Goal: Obtain resource: Download file/media

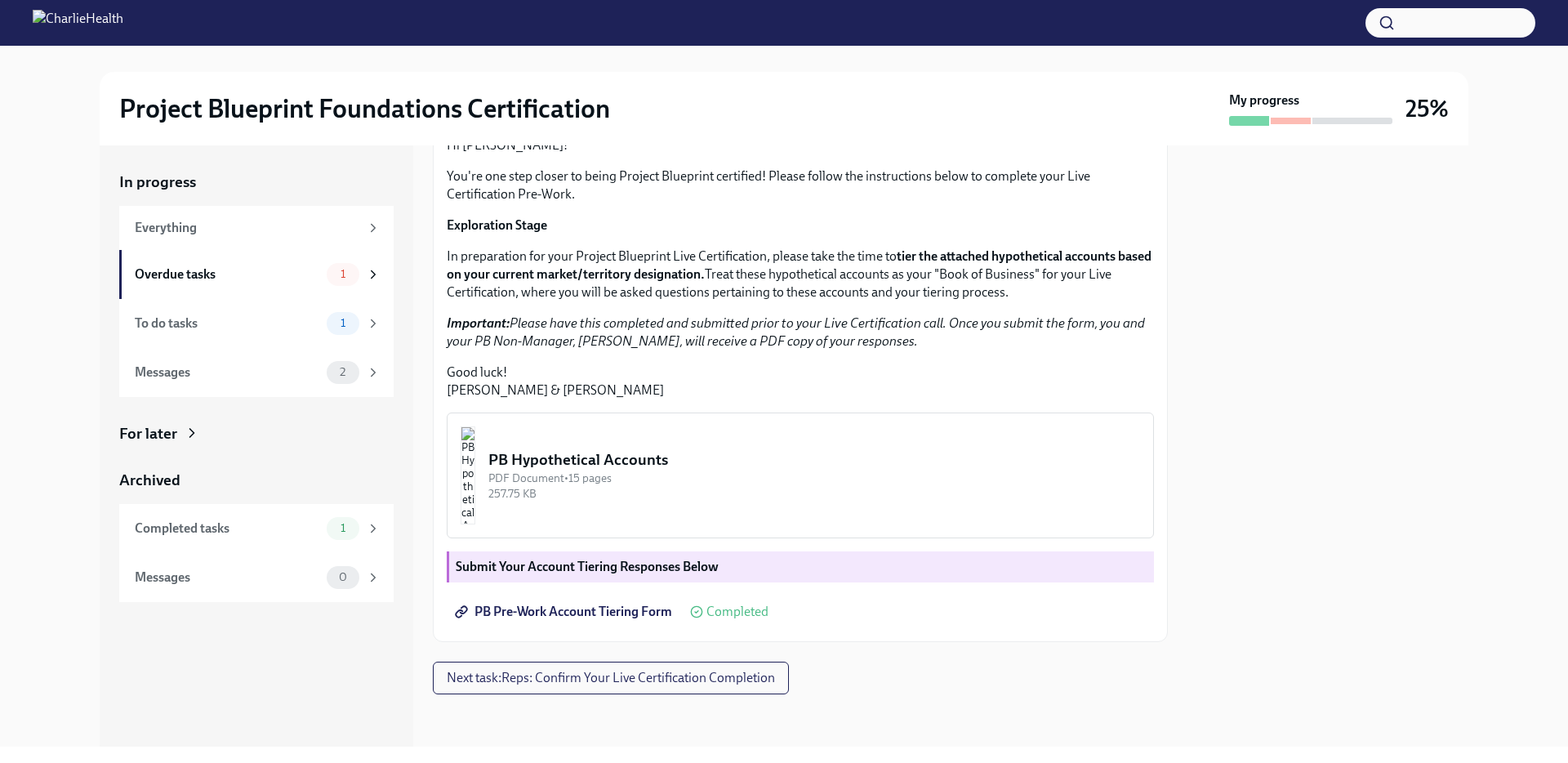
scroll to position [201, 0]
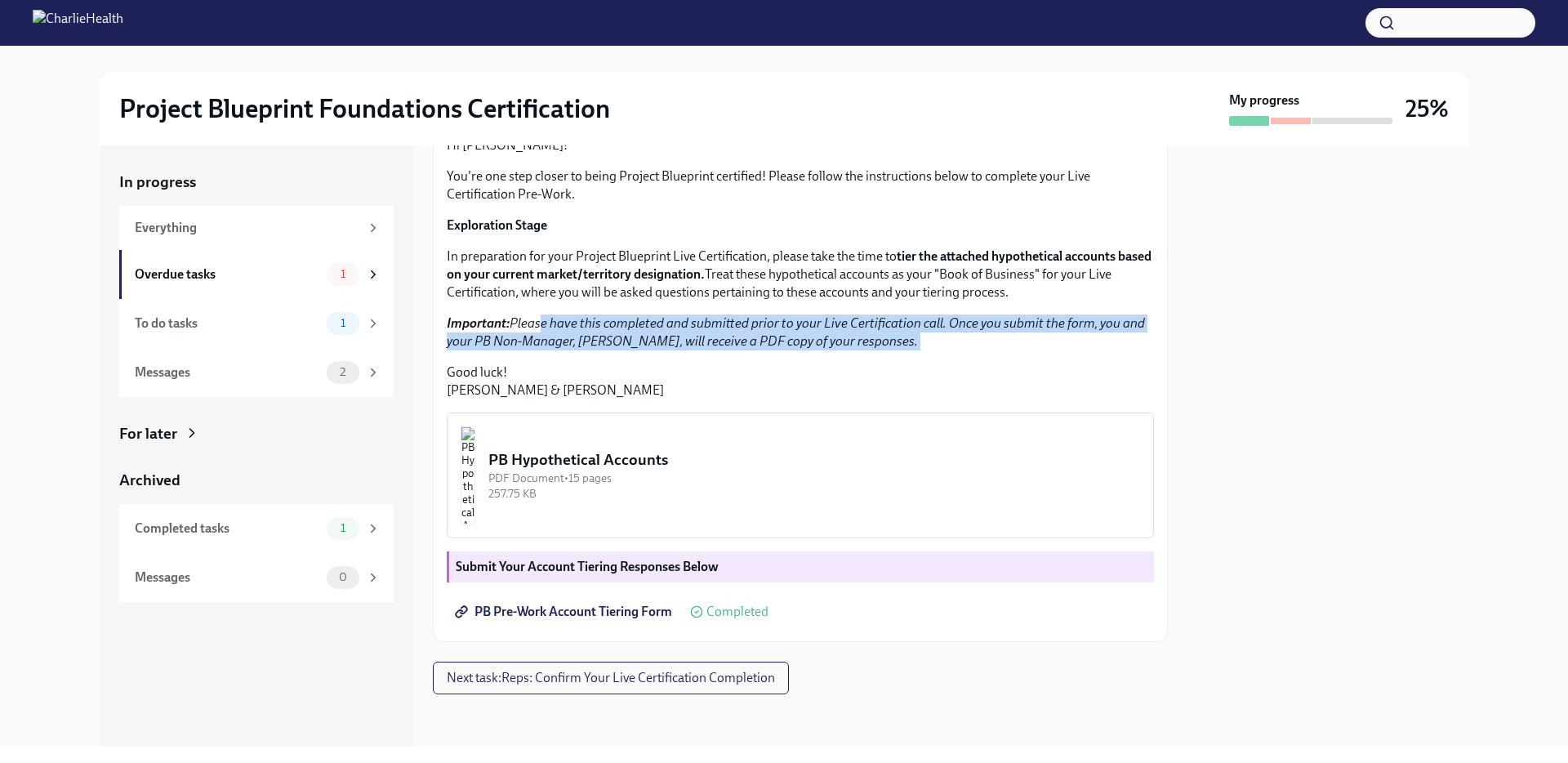
drag, startPoint x: 536, startPoint y: 426, endPoint x: 937, endPoint y: 452, distance: 401.8
click at [937, 400] on div "Hi [PERSON_NAME]! You're one step closer to being Project Blueprint certified! …" at bounding box center [800, 268] width 707 height 263
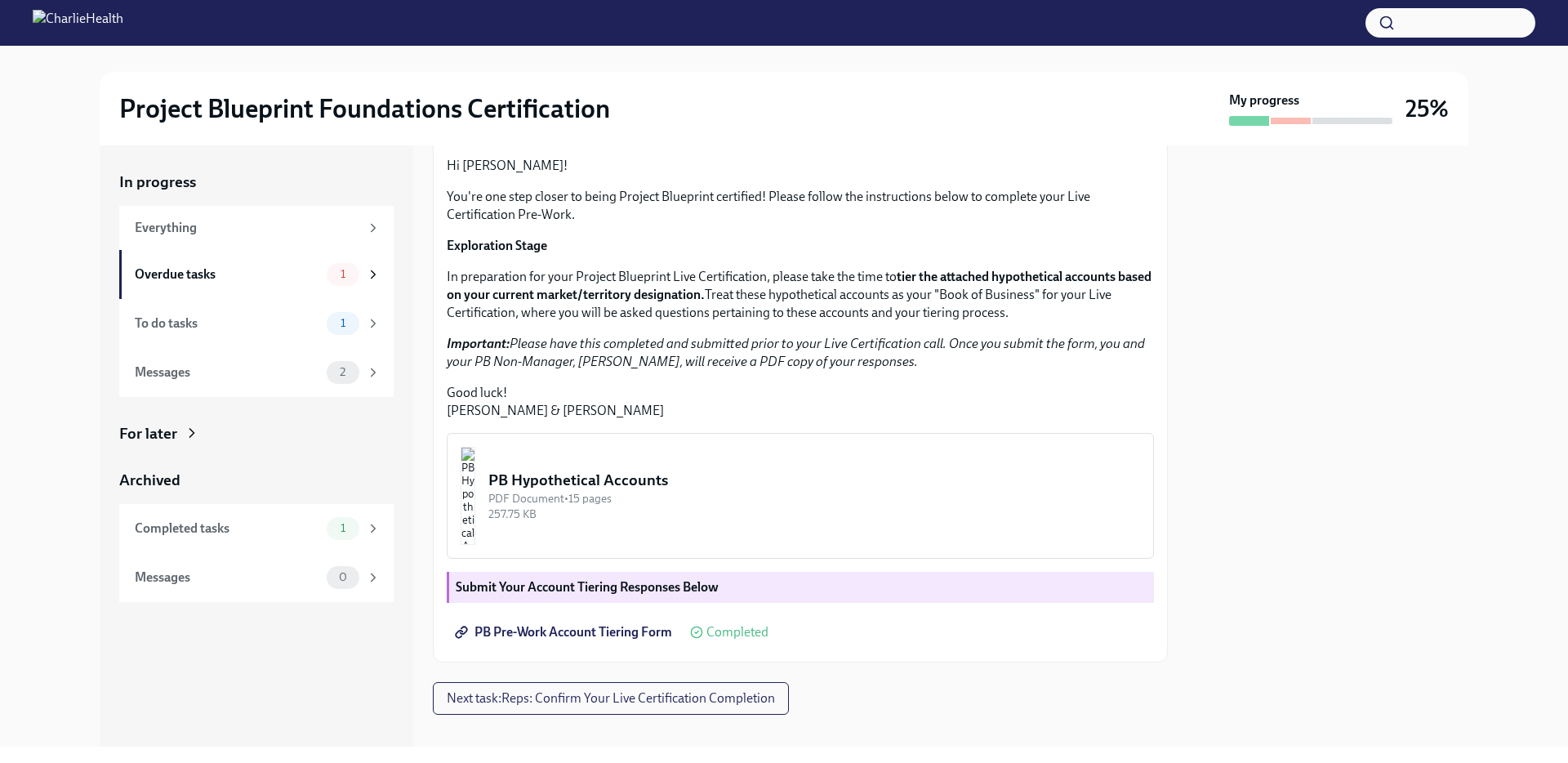
click at [680, 420] on div "Hi [PERSON_NAME]! You're one step closer to being Project Blueprint certified! …" at bounding box center [800, 288] width 707 height 263
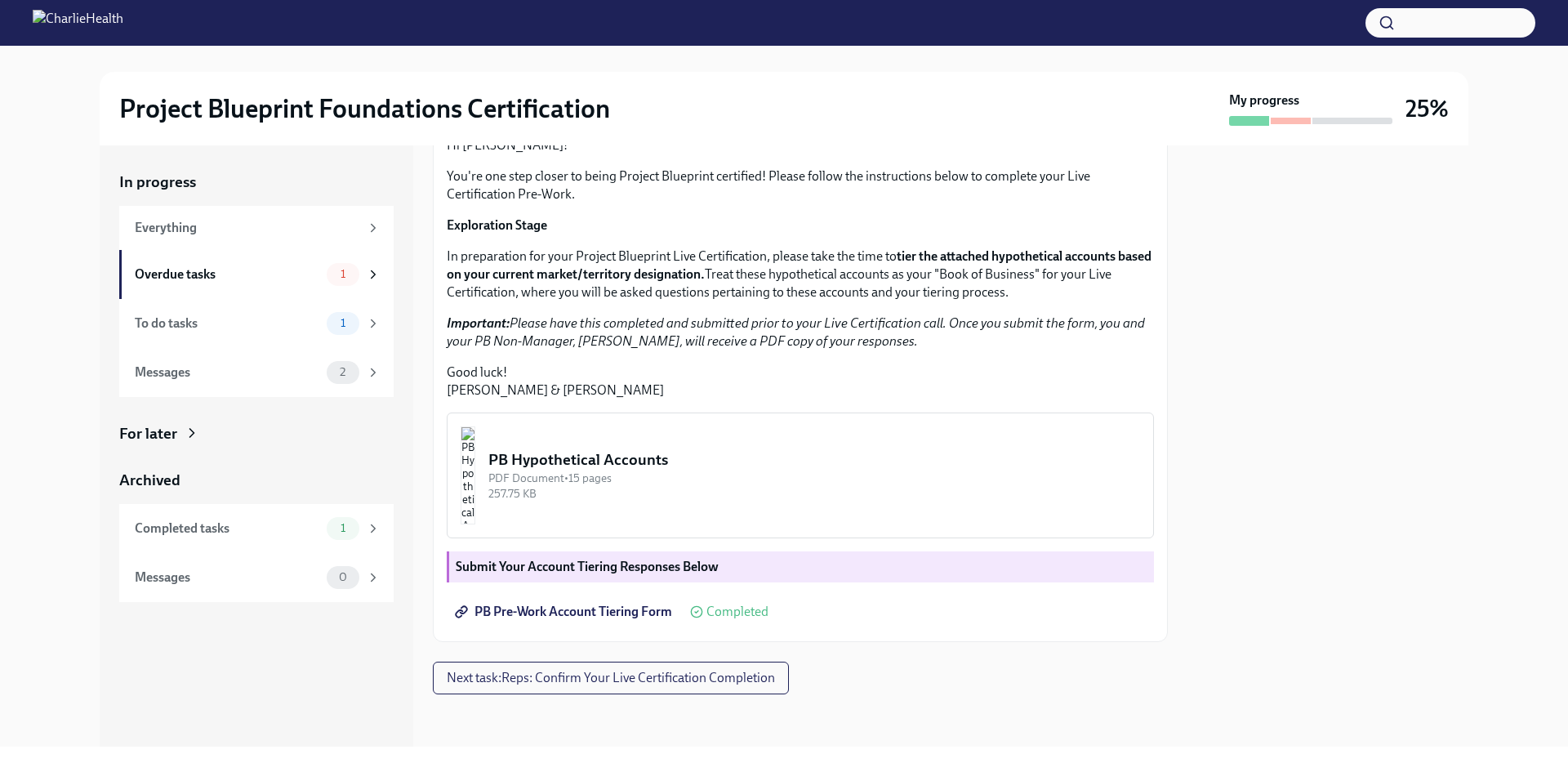
click at [691, 465] on div "PB Hypothetical Accounts" at bounding box center [814, 459] width 652 height 21
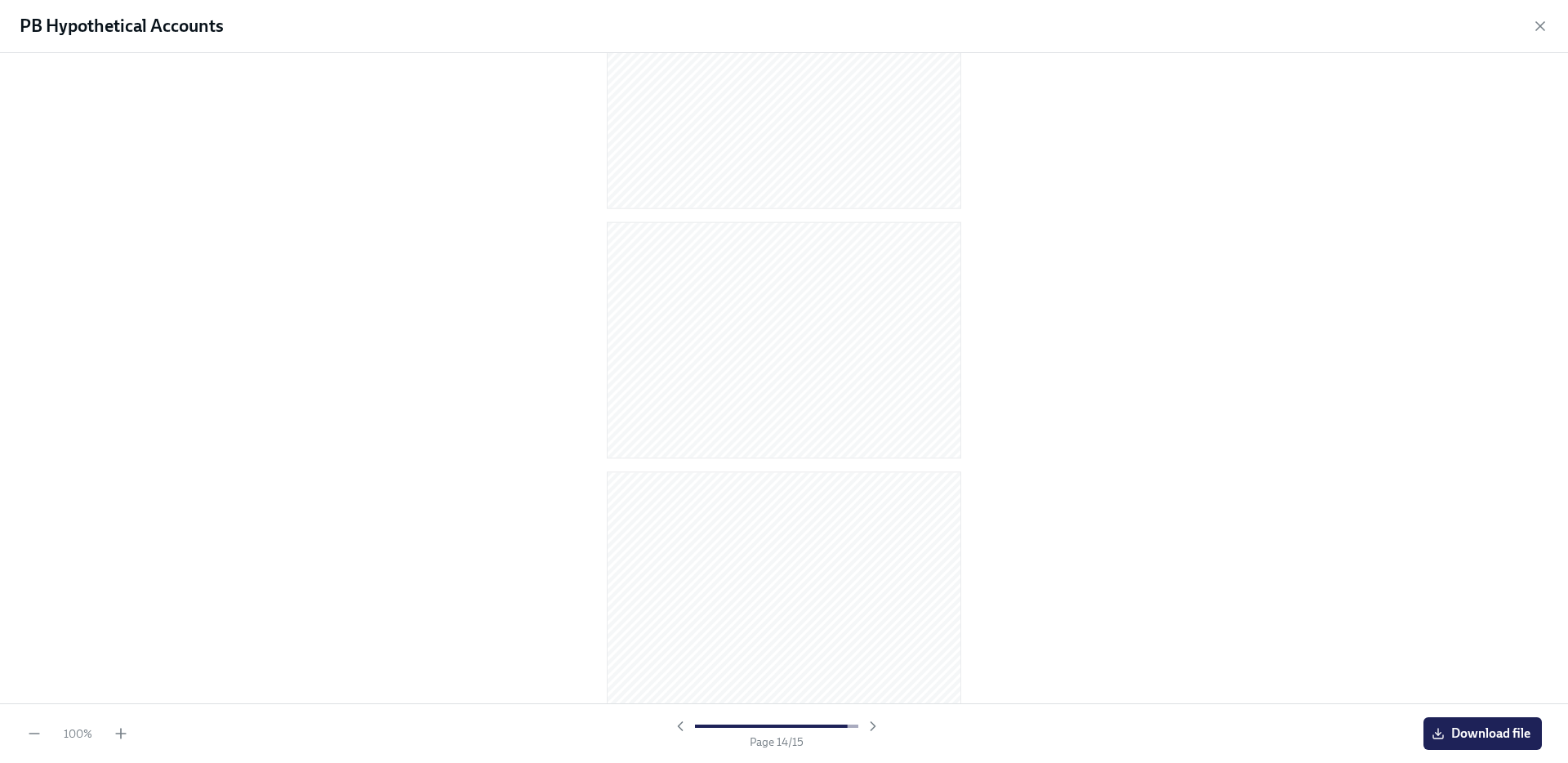
scroll to position [3108, 0]
click at [1482, 735] on span "Download file" at bounding box center [1482, 734] width 96 height 16
click at [1543, 27] on icon "button" at bounding box center [1540, 26] width 16 height 16
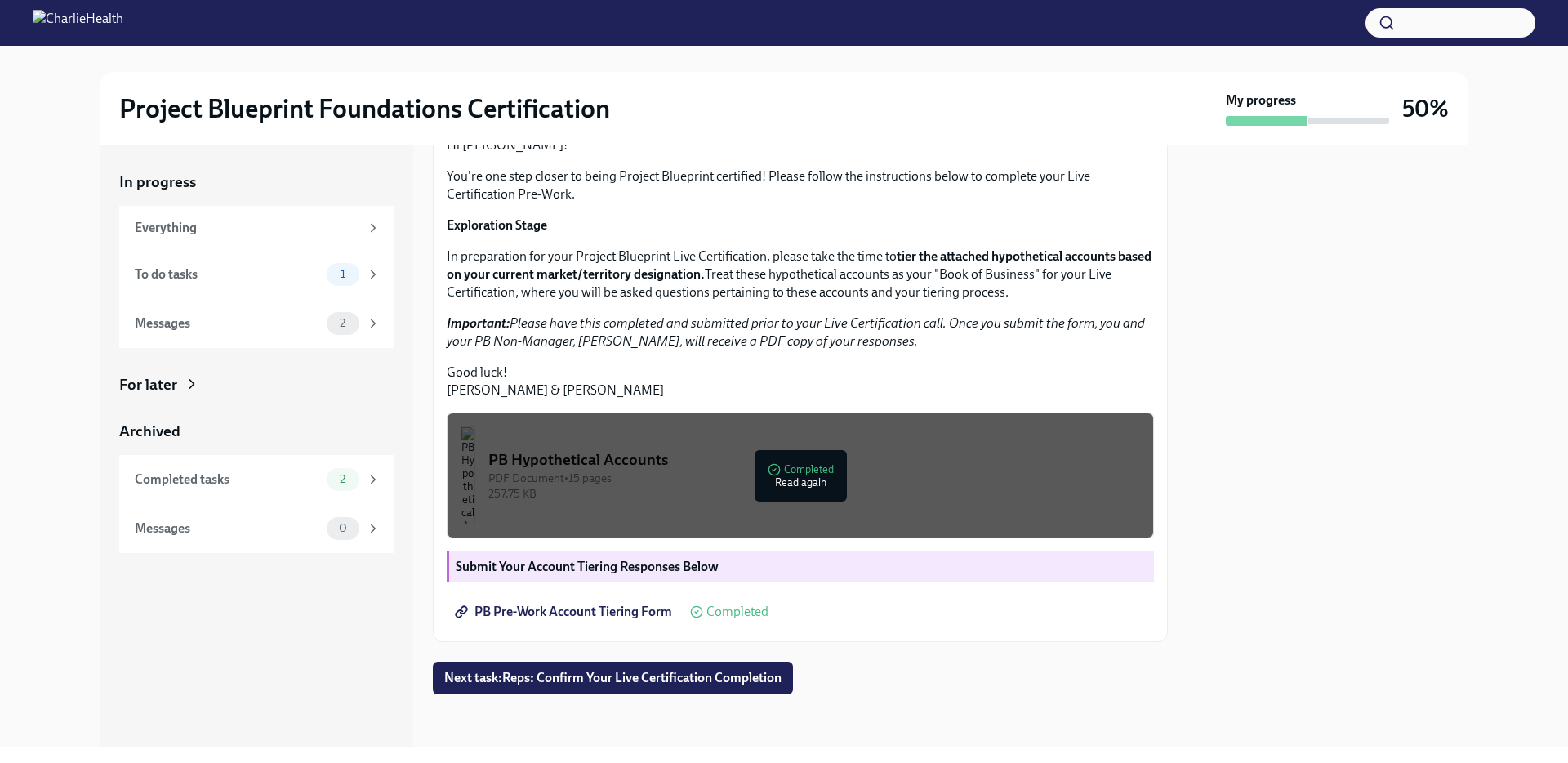
scroll to position [301, 0]
click at [536, 620] on link "PB Pre-Work Account Tiering Form" at bounding box center [565, 612] width 237 height 33
click at [573, 608] on span "PB Pre-Work Account Tiering Form" at bounding box center [564, 612] width 214 height 16
click at [270, 280] on div "To do tasks" at bounding box center [228, 275] width 186 height 18
